Goal: Information Seeking & Learning: Check status

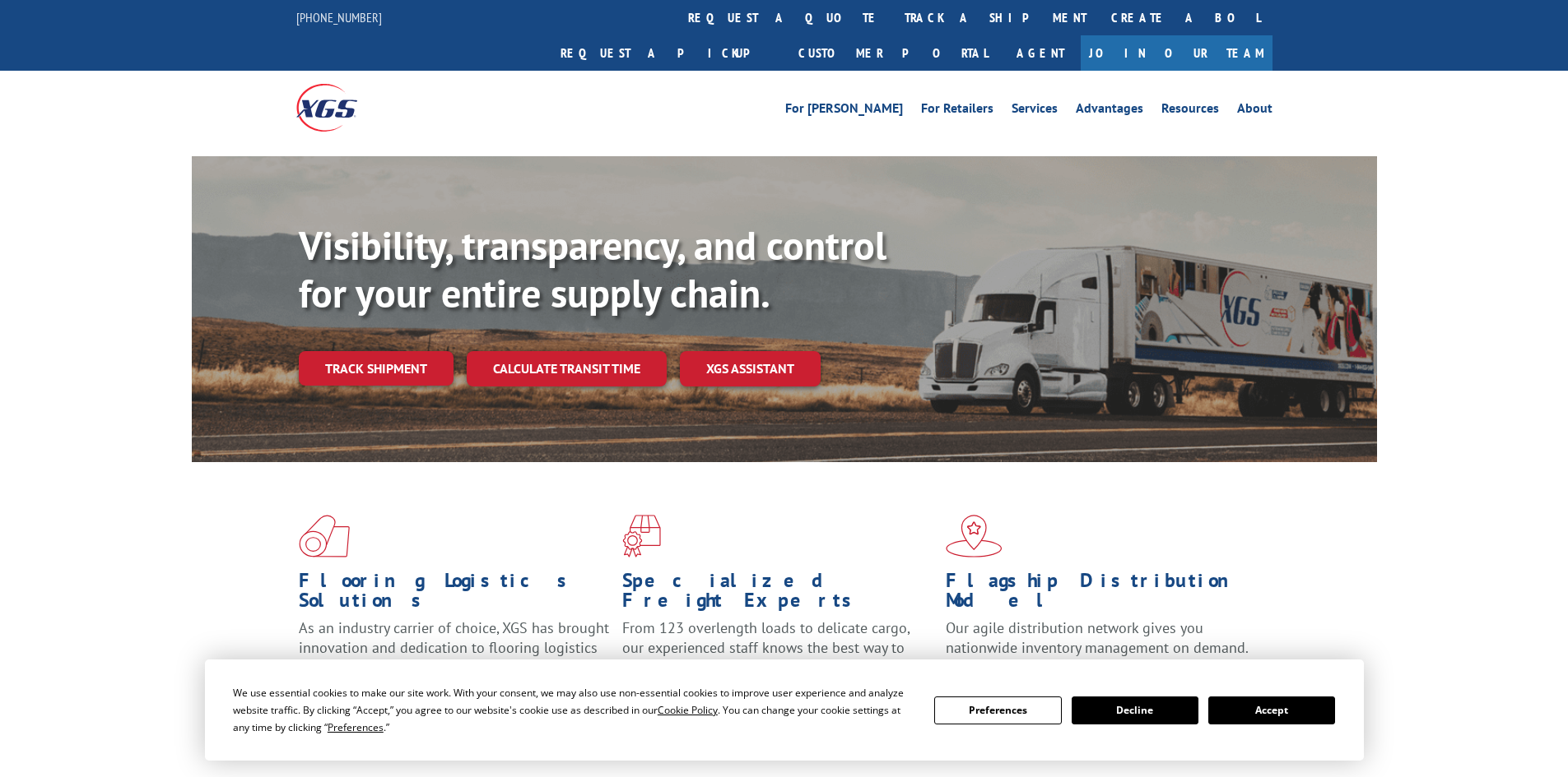
click at [342, 351] on link "Track shipment" at bounding box center [376, 369] width 155 height 35
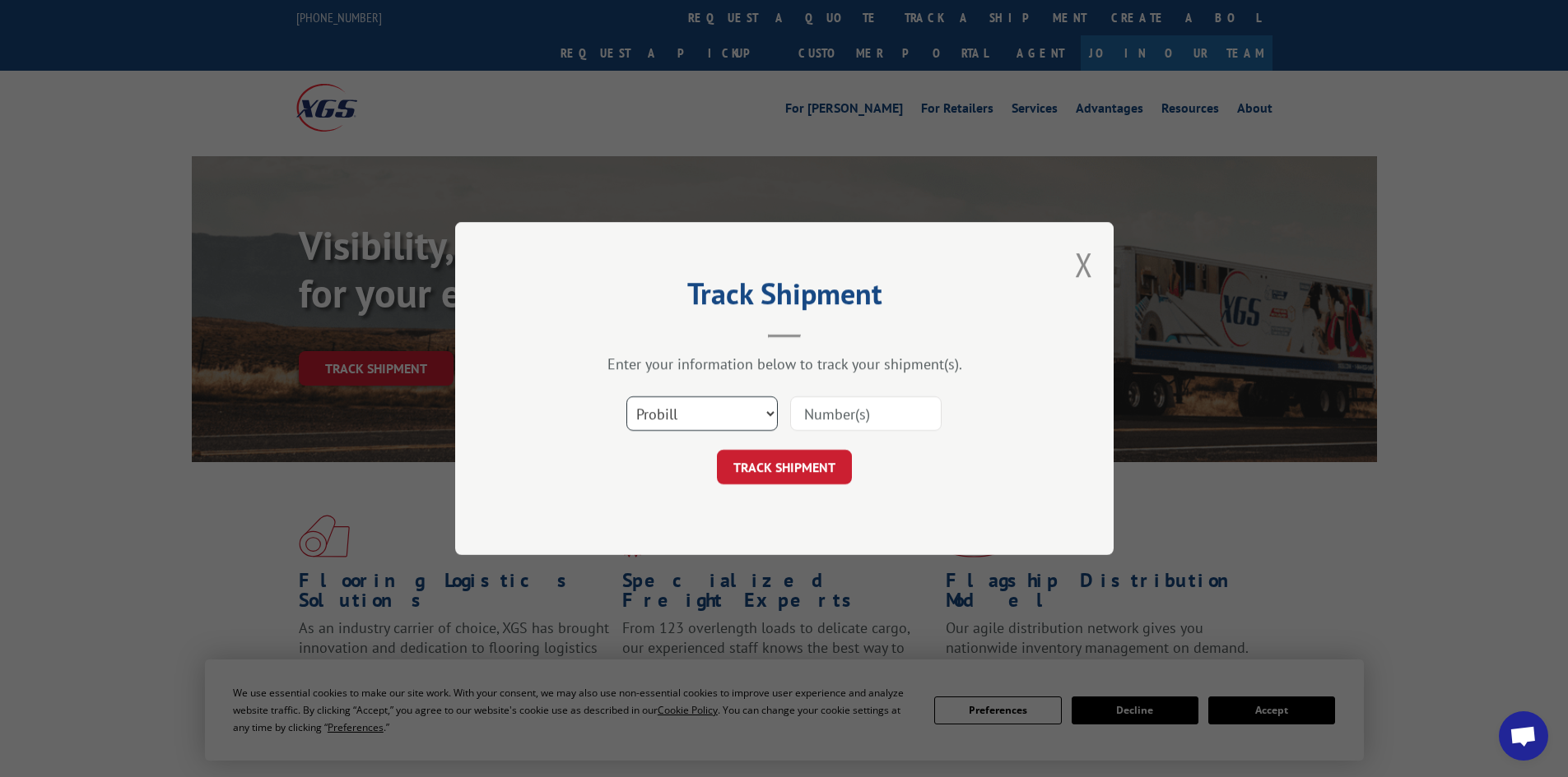
click at [734, 409] on select "Select category... Probill BOL PO" at bounding box center [701, 414] width 151 height 35
click at [626, 397] on select "Select category... Probill BOL PO" at bounding box center [701, 414] width 151 height 35
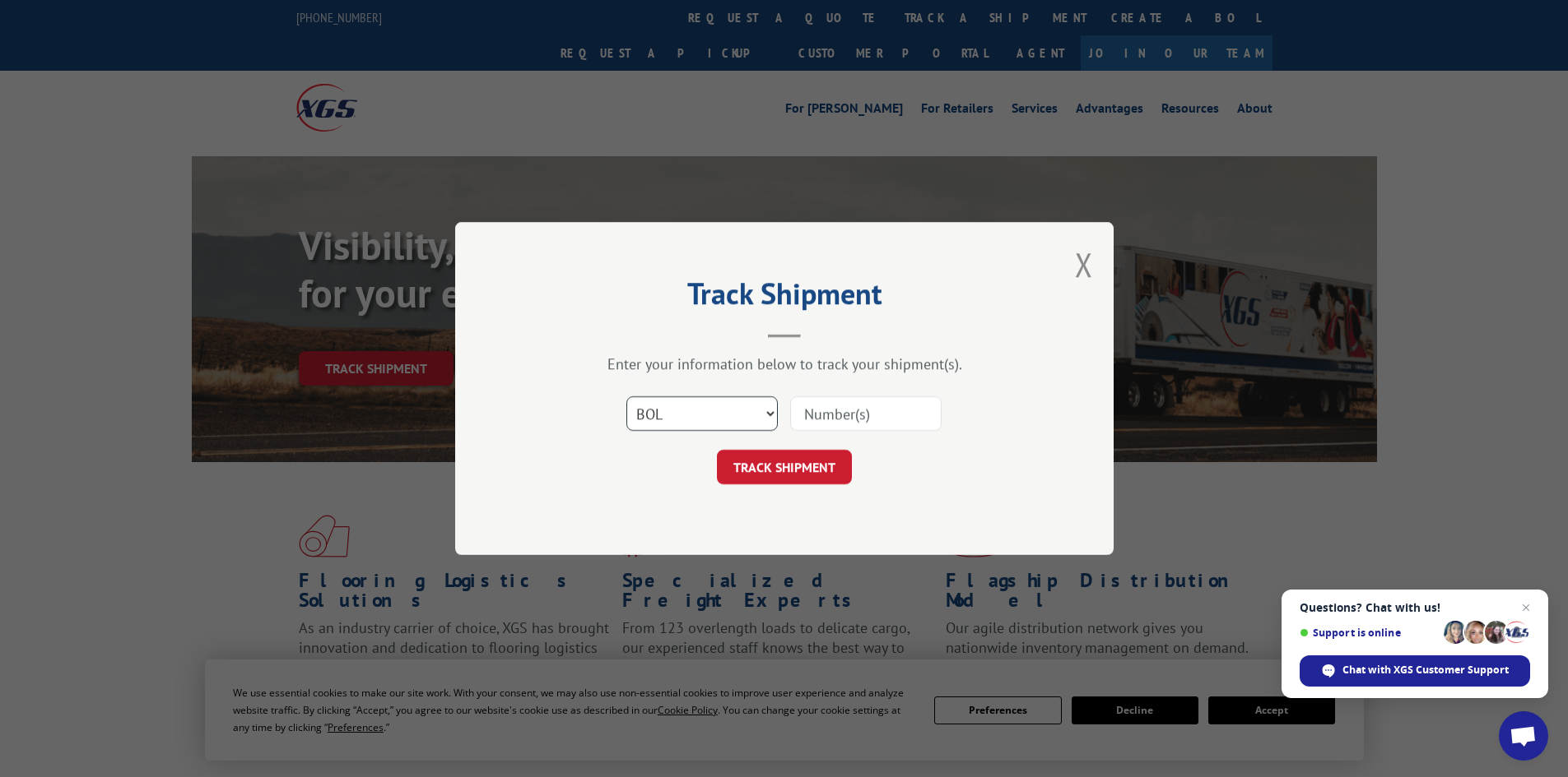
click at [694, 413] on select "Select category... Probill BOL PO" at bounding box center [701, 414] width 151 height 35
select select "po"
click at [626, 397] on select "Select category... Probill BOL PO" at bounding box center [701, 414] width 151 height 35
drag, startPoint x: 853, startPoint y: 424, endPoint x: 830, endPoint y: 396, distance: 36.2
click at [853, 423] on input at bounding box center [865, 414] width 151 height 35
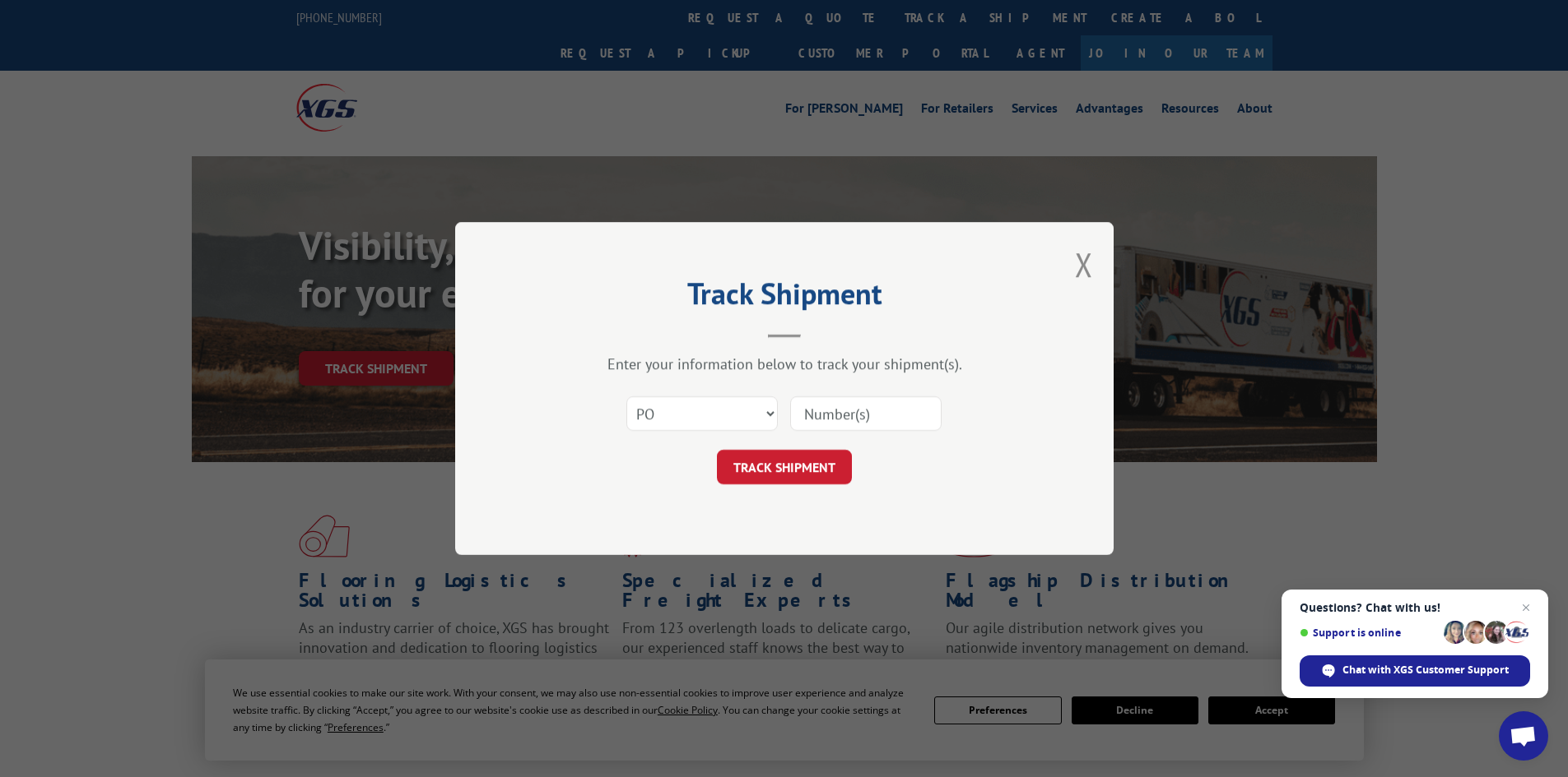
drag, startPoint x: 828, startPoint y: 393, endPoint x: 823, endPoint y: 402, distance: 10.3
click at [823, 402] on input at bounding box center [865, 414] width 151 height 35
paste input "27518582"
type input "27518582"
click at [783, 478] on button "TRACK SHIPMENT" at bounding box center [784, 467] width 135 height 35
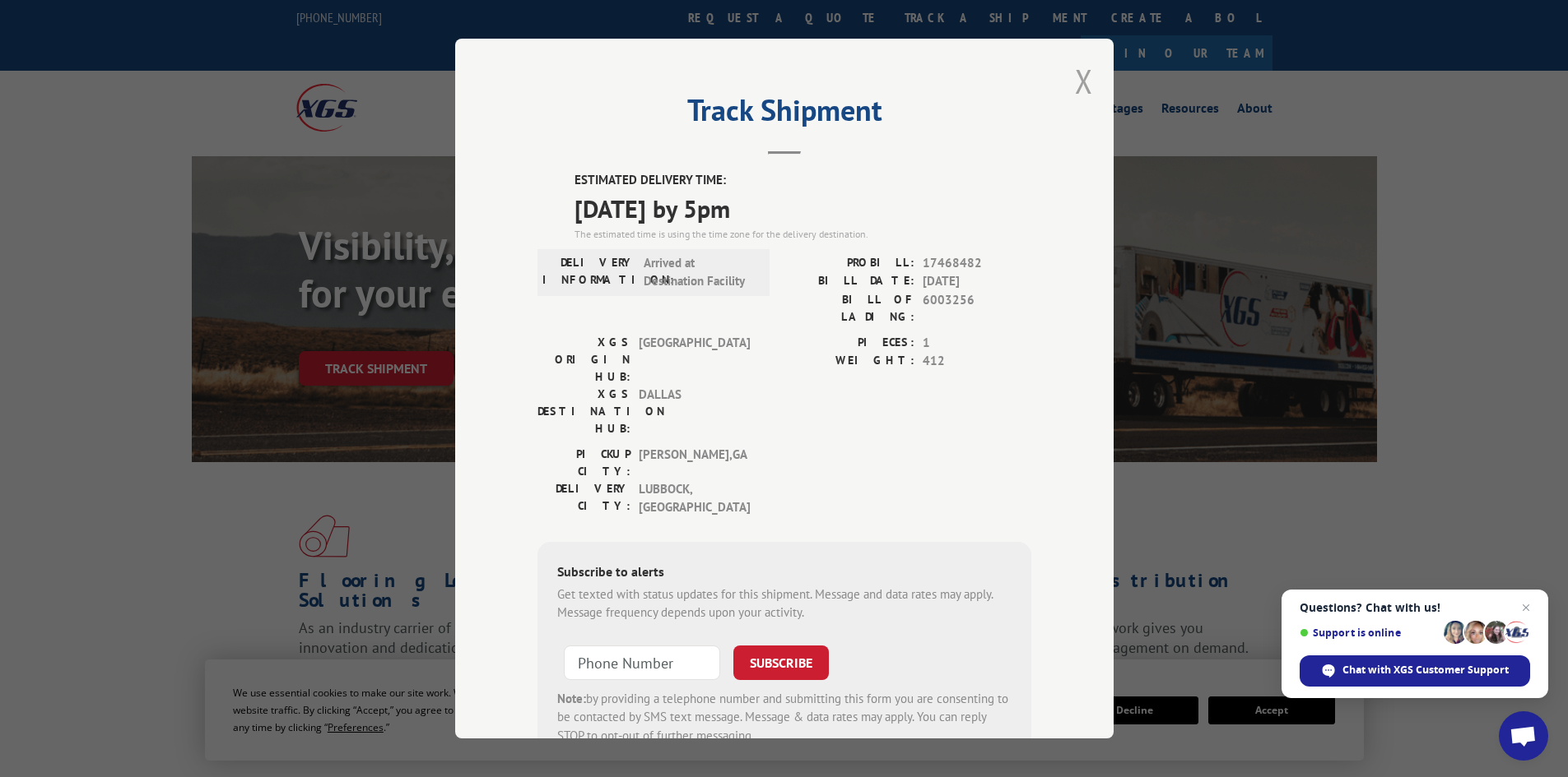
click at [1075, 70] on button "Close modal" at bounding box center [1084, 81] width 18 height 43
